Goal: Information Seeking & Learning: Learn about a topic

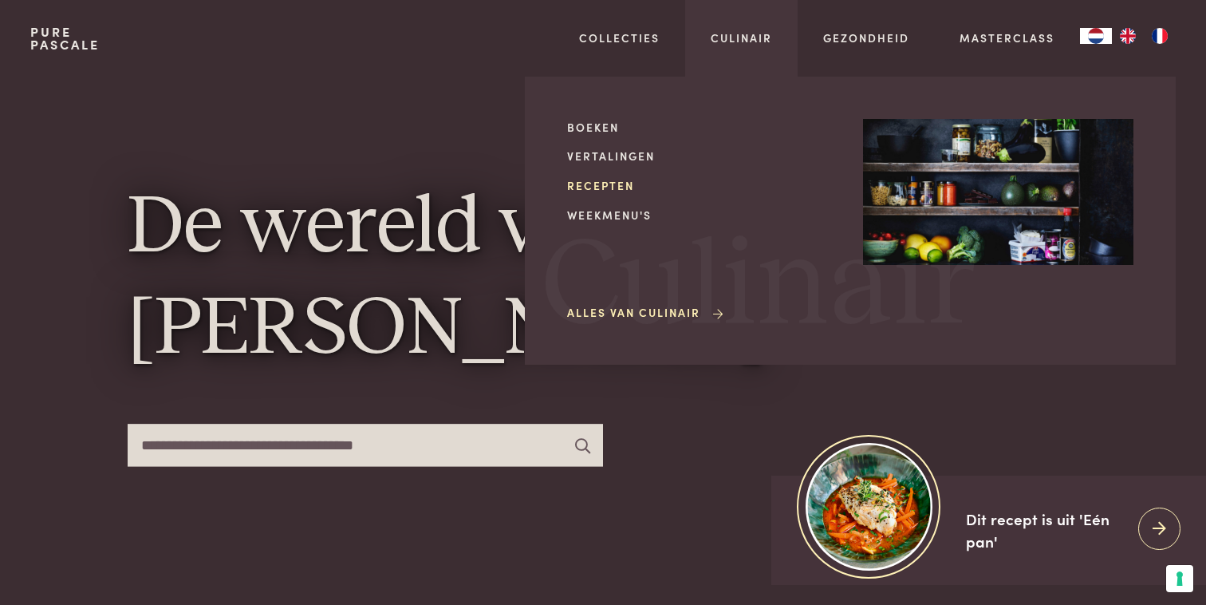
click at [595, 180] on link "Recepten" at bounding box center [702, 185] width 270 height 17
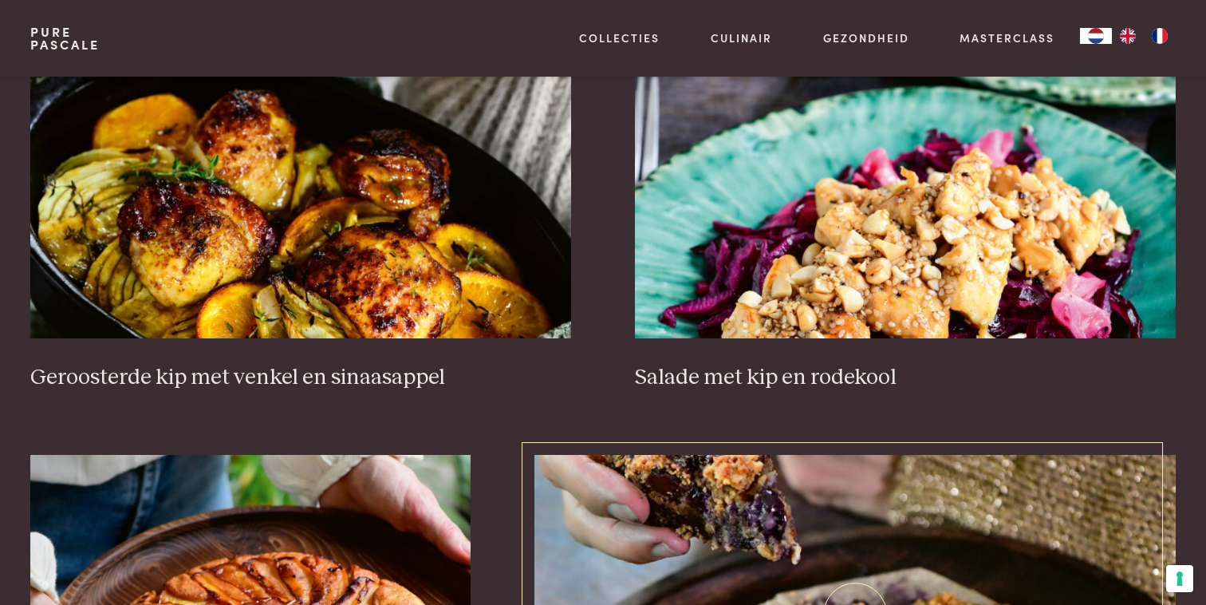
scroll to position [2065, 0]
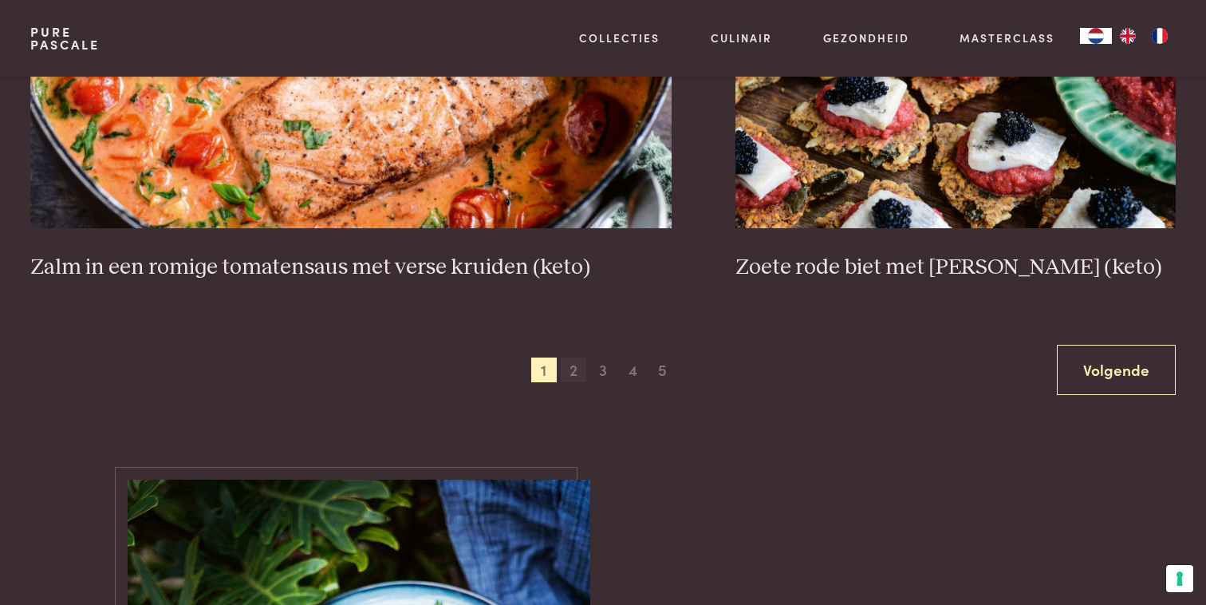
click at [576, 361] on span "2" at bounding box center [574, 370] width 26 height 26
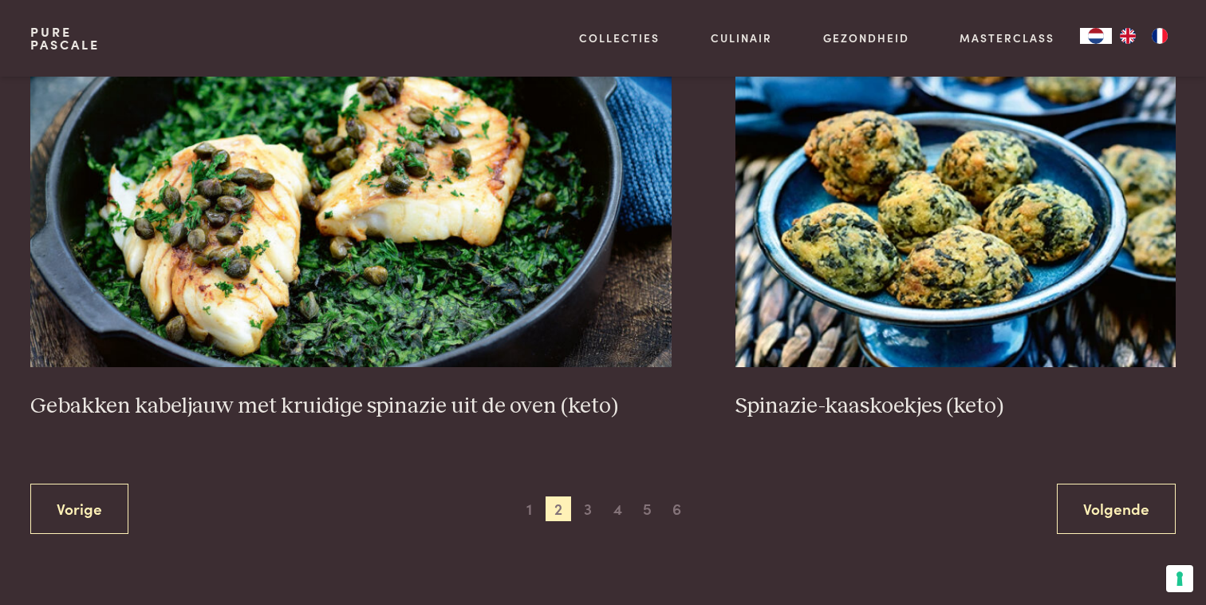
scroll to position [2901, 1]
click at [588, 501] on span "3" at bounding box center [588, 509] width 26 height 26
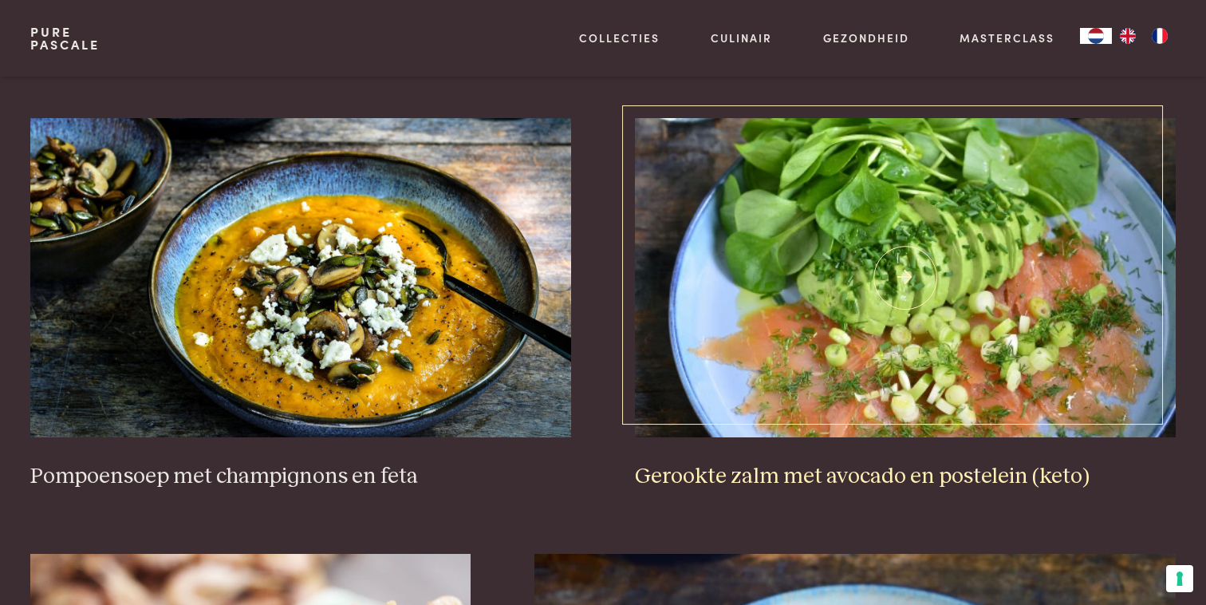
scroll to position [2307, 0]
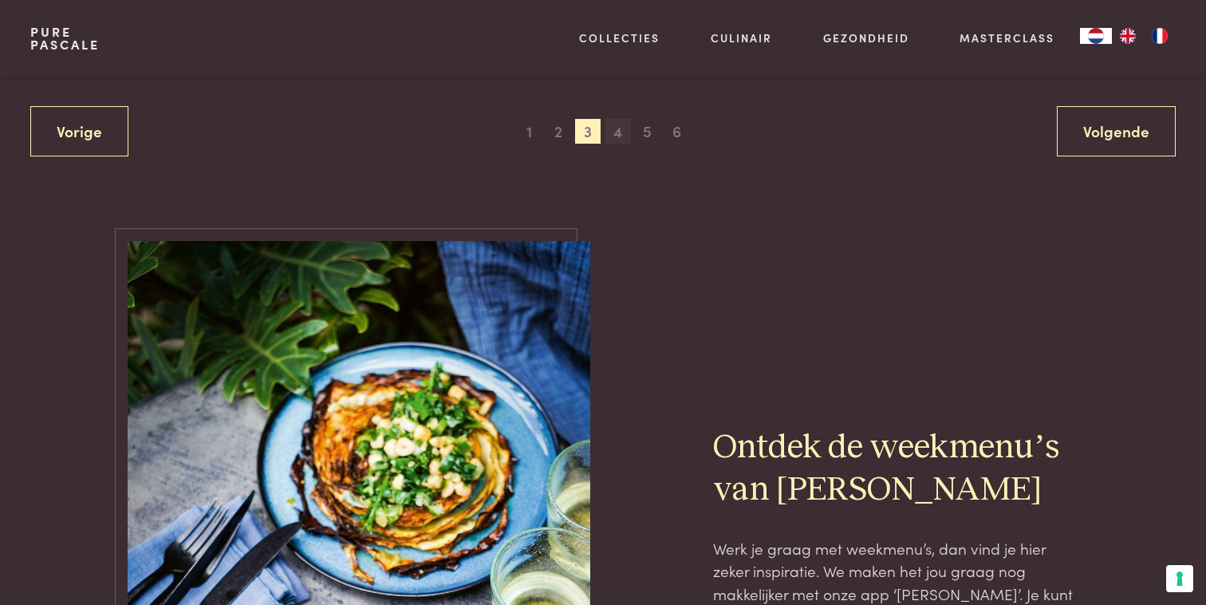
click at [614, 120] on span "4" at bounding box center [619, 132] width 26 height 26
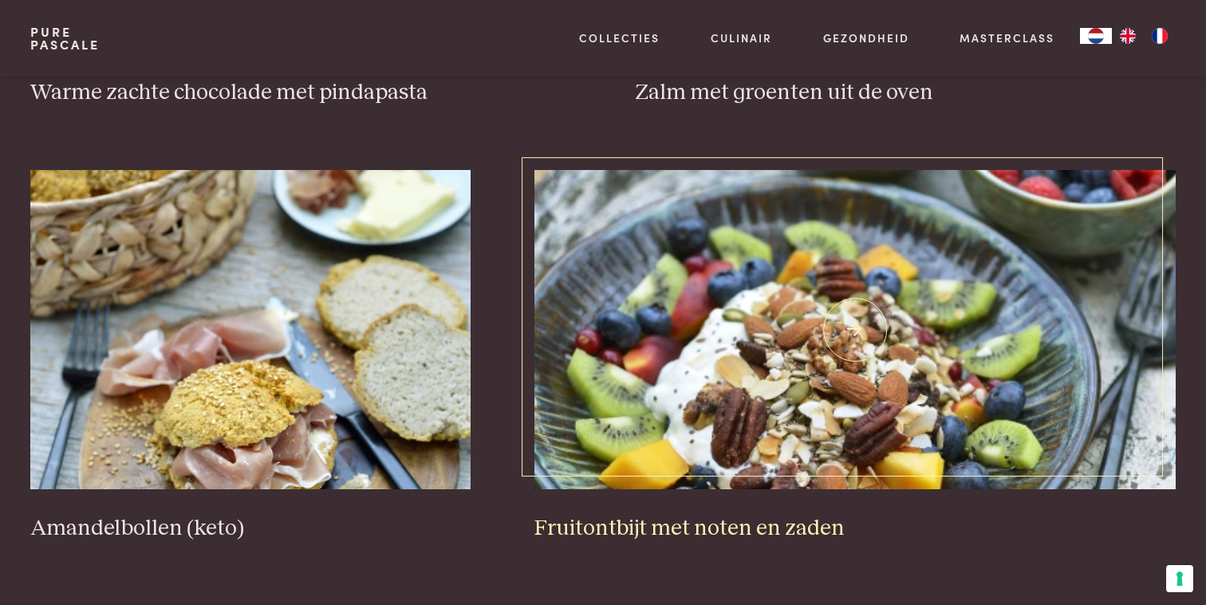
scroll to position [2952, 0]
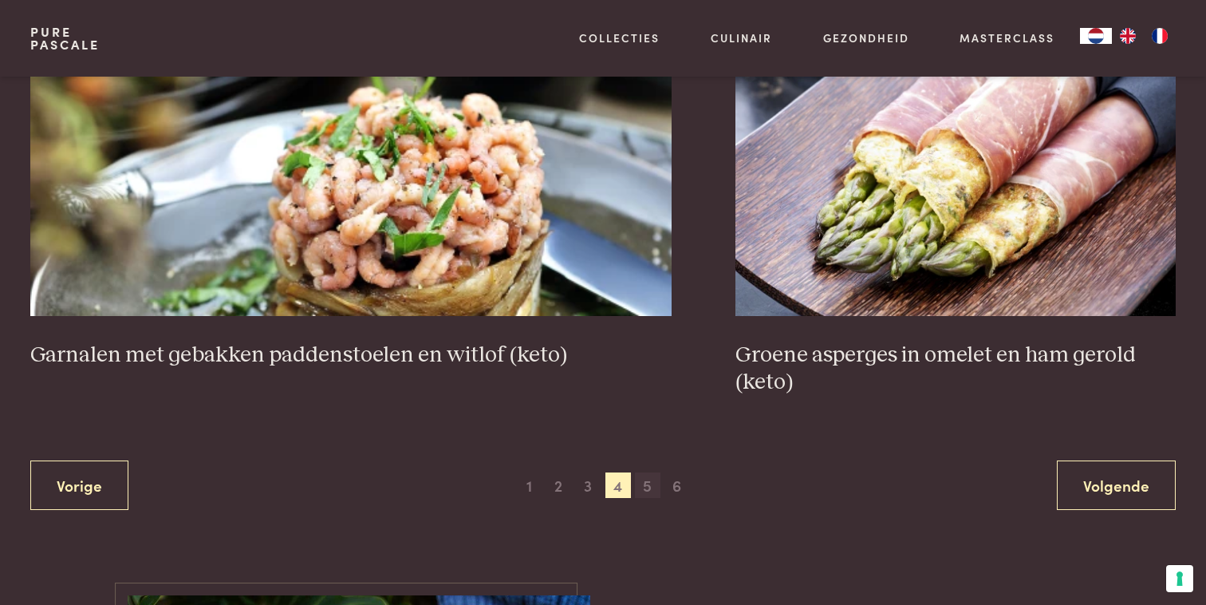
click at [645, 477] on span "5" at bounding box center [648, 485] width 26 height 26
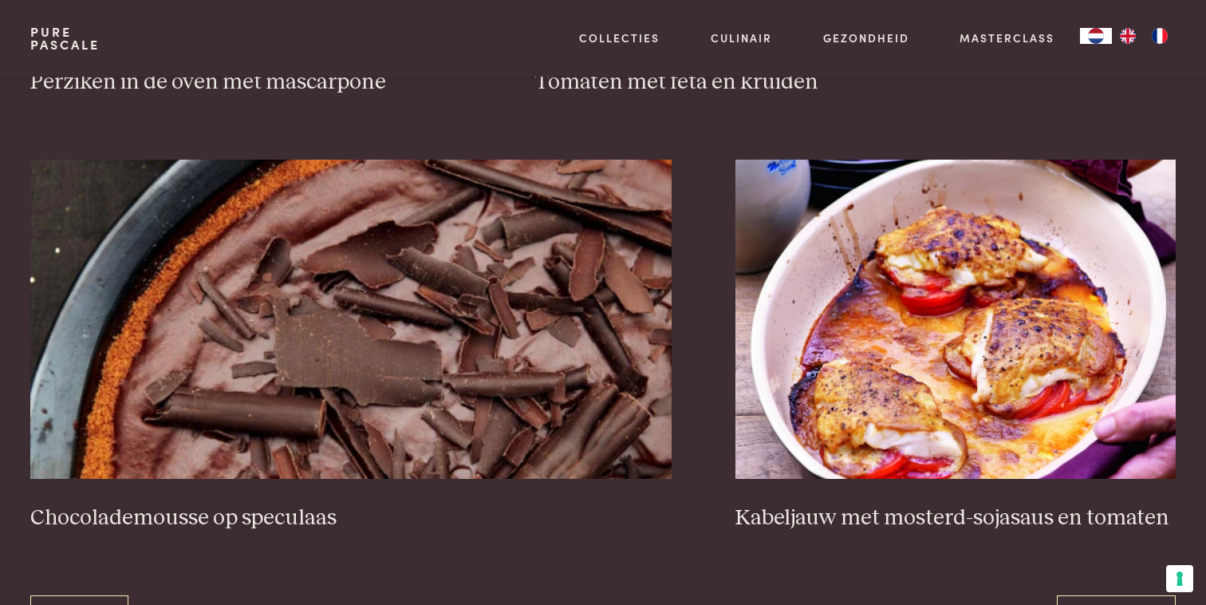
scroll to position [2806, 0]
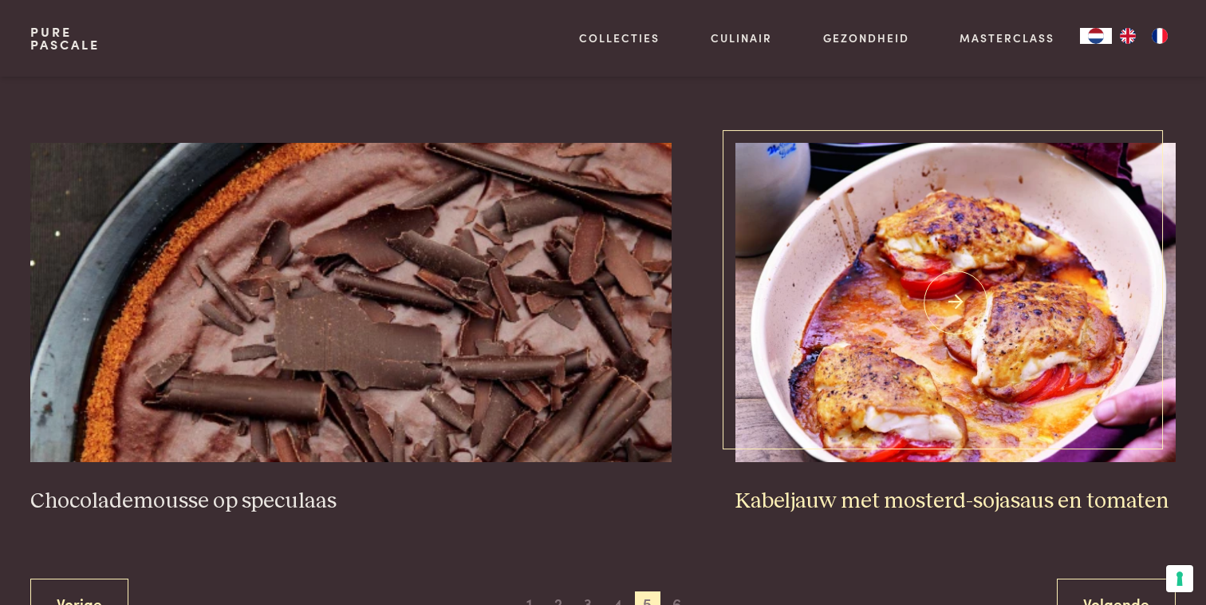
click at [872, 337] on img at bounding box center [956, 302] width 440 height 319
